Goal: Task Accomplishment & Management: Manage account settings

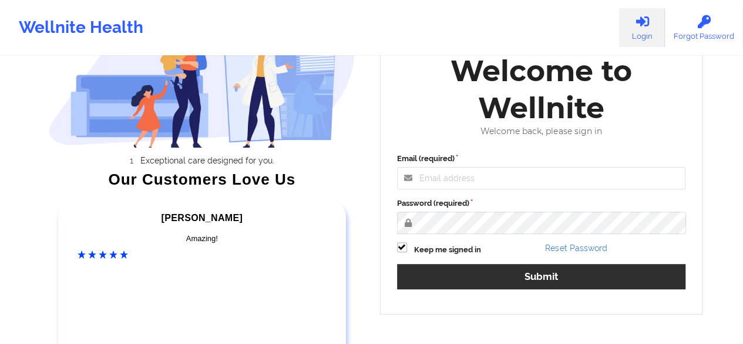
scroll to position [94, 0]
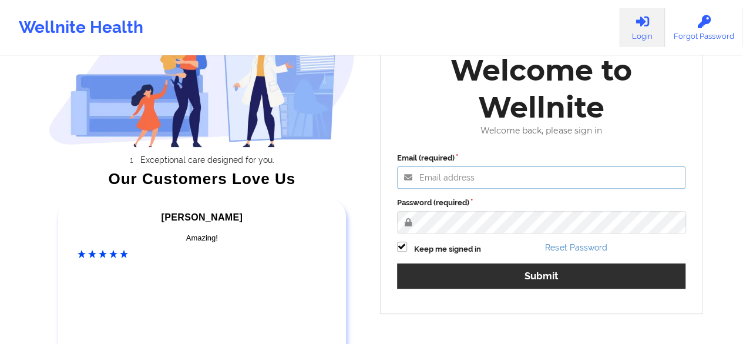
type input "[PERSON_NAME][EMAIL_ADDRESS][DOMAIN_NAME]"
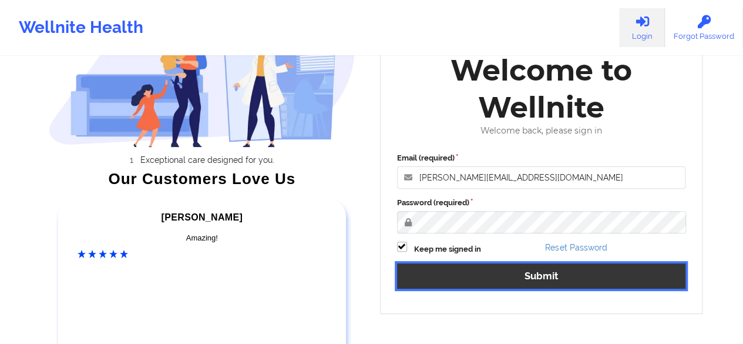
click at [522, 272] on button "Submit" at bounding box center [541, 275] width 289 height 25
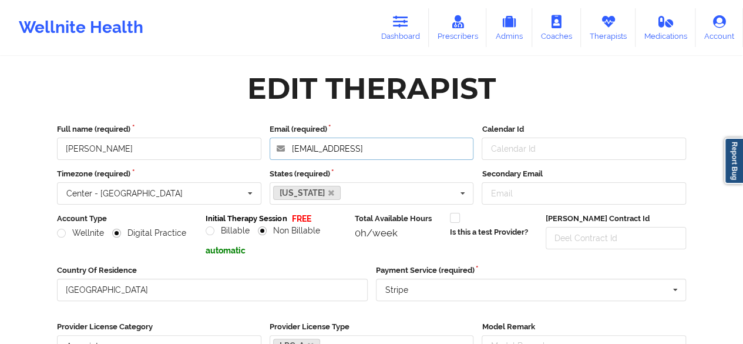
click at [417, 148] on input "[EMAIL_ADDRESS]" at bounding box center [372, 148] width 204 height 22
type input "[EMAIL_ADDRESS][DOMAIN_NAME]"
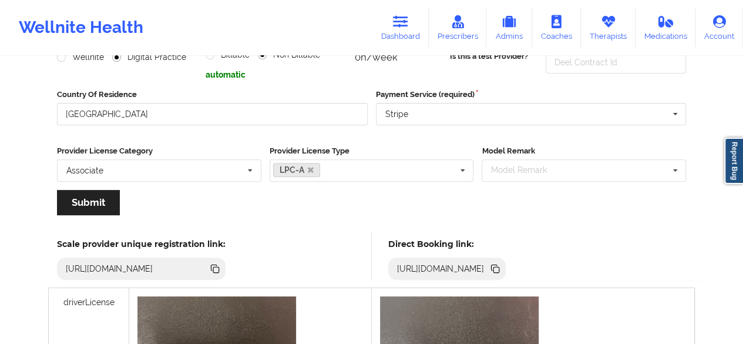
scroll to position [180, 0]
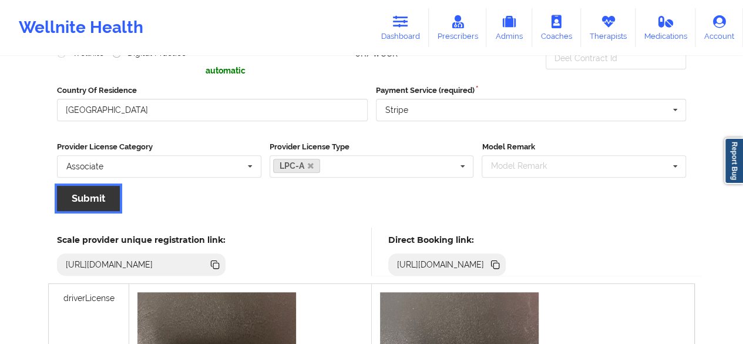
click at [96, 199] on button "Submit" at bounding box center [88, 198] width 63 height 25
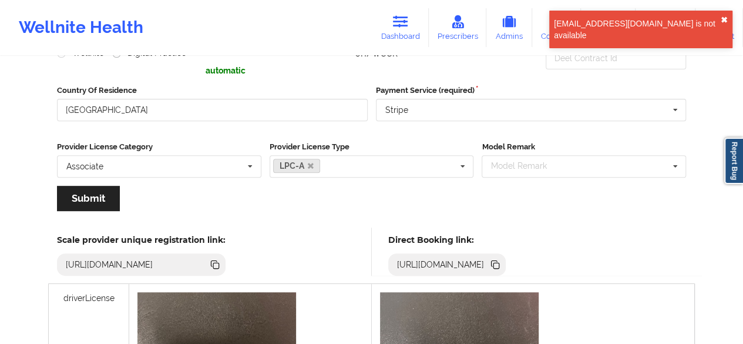
click at [727, 16] on button "✖︎" at bounding box center [724, 19] width 7 height 9
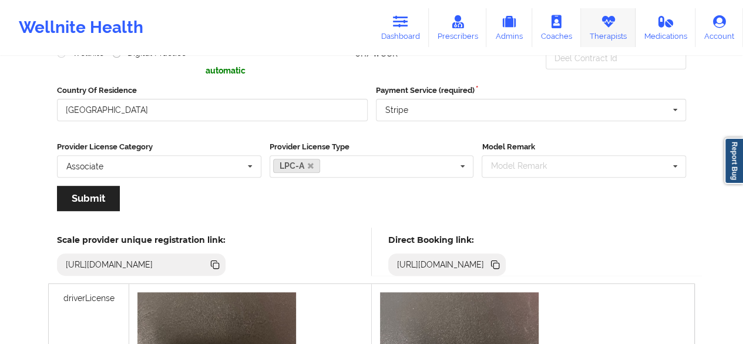
click at [601, 28] on link "Therapists" at bounding box center [608, 27] width 55 height 39
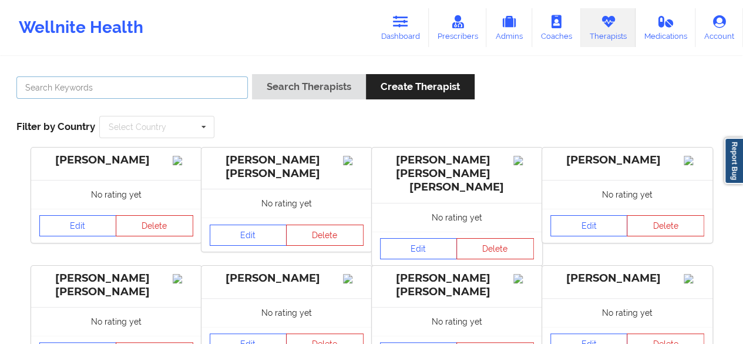
click at [87, 86] on input "text" at bounding box center [131, 87] width 231 height 22
paste input "[PERSON_NAME]"
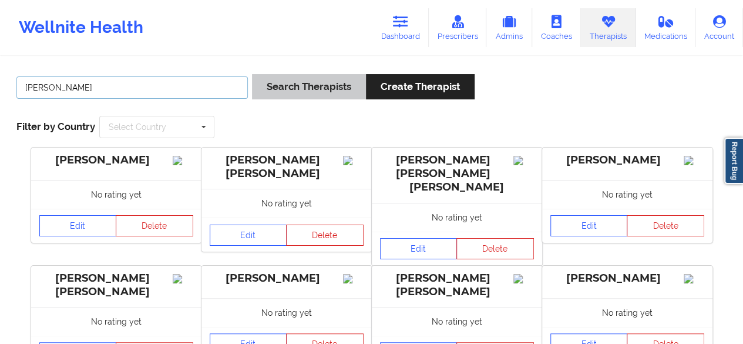
type input "[PERSON_NAME]"
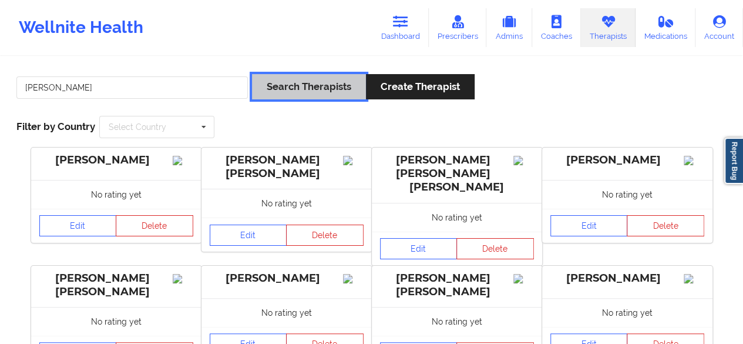
click at [285, 75] on button "Search Therapists" at bounding box center [309, 86] width 114 height 25
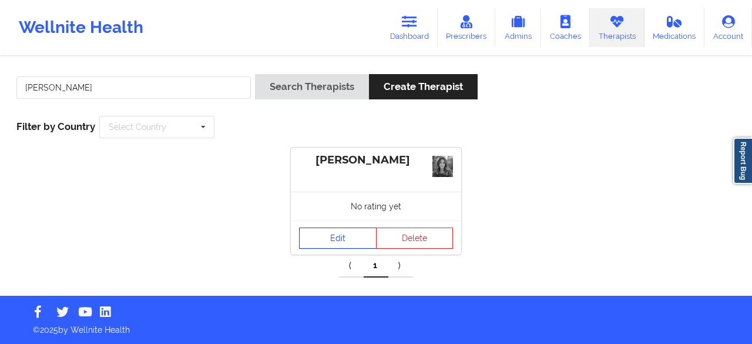
click at [347, 236] on link "Edit" at bounding box center [338, 237] width 78 height 21
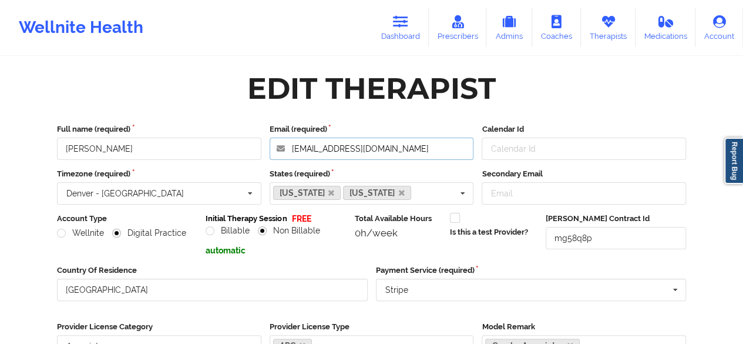
click at [414, 146] on input "[EMAIL_ADDRESS][DOMAIN_NAME]" at bounding box center [372, 148] width 204 height 22
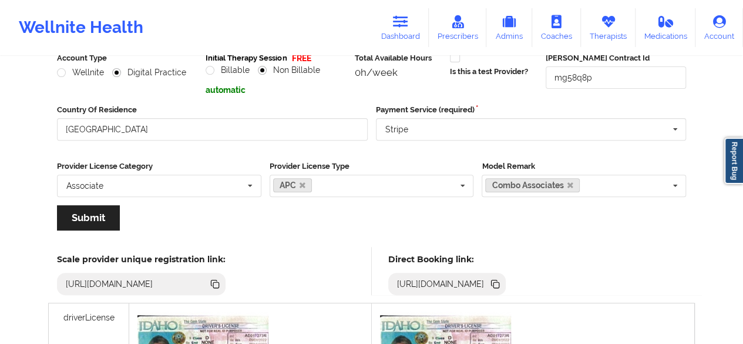
scroll to position [161, 0]
type input "[EMAIL_ADDRESS][DOMAIN_NAME]"
click at [93, 221] on button "Submit" at bounding box center [88, 216] width 63 height 25
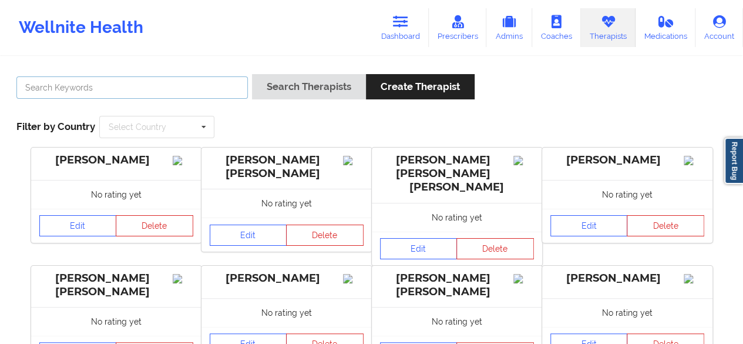
click at [66, 92] on input "text" at bounding box center [131, 87] width 231 height 22
paste input "[PERSON_NAME]"
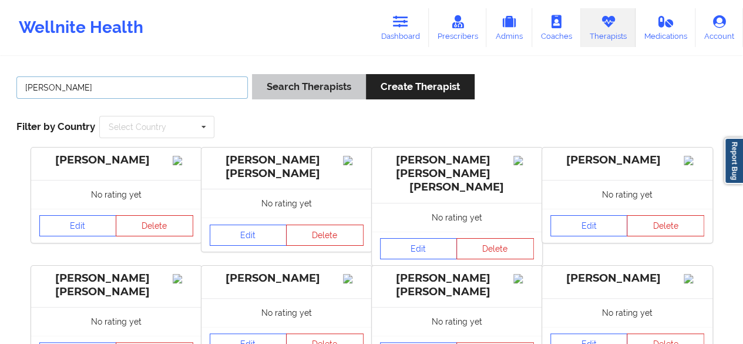
type input "[PERSON_NAME]"
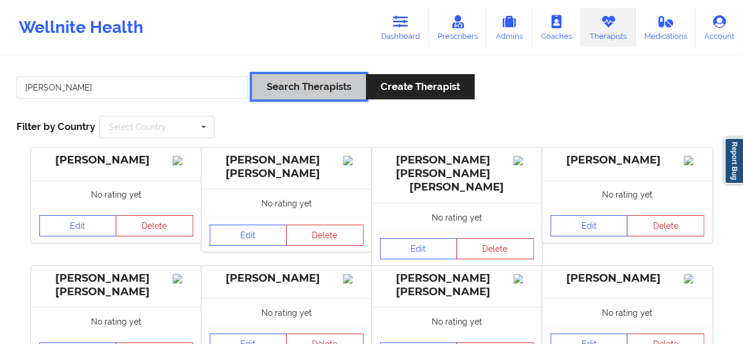
click at [298, 91] on button "Search Therapists" at bounding box center [309, 86] width 114 height 25
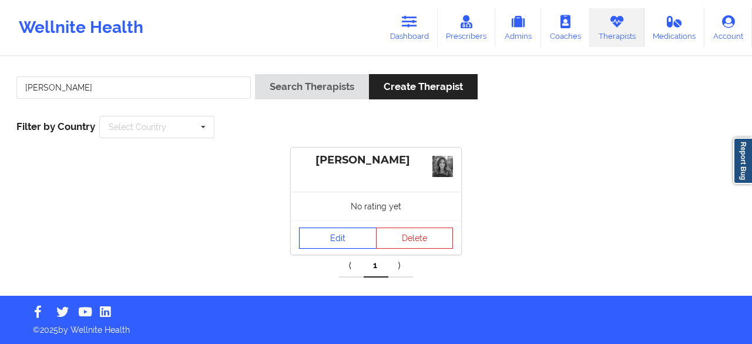
click at [337, 239] on link "Edit" at bounding box center [338, 237] width 78 height 21
